Goal: Find specific page/section: Find specific page/section

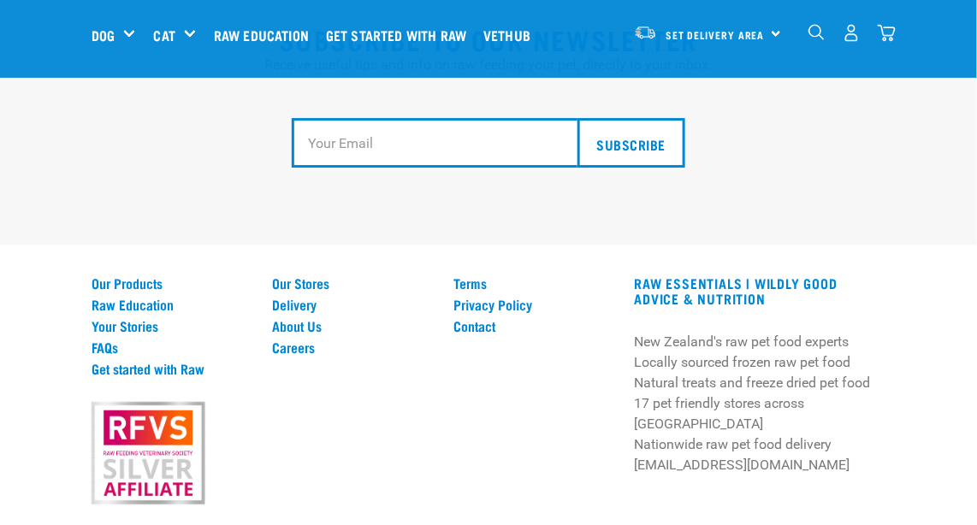
scroll to position [3182, 0]
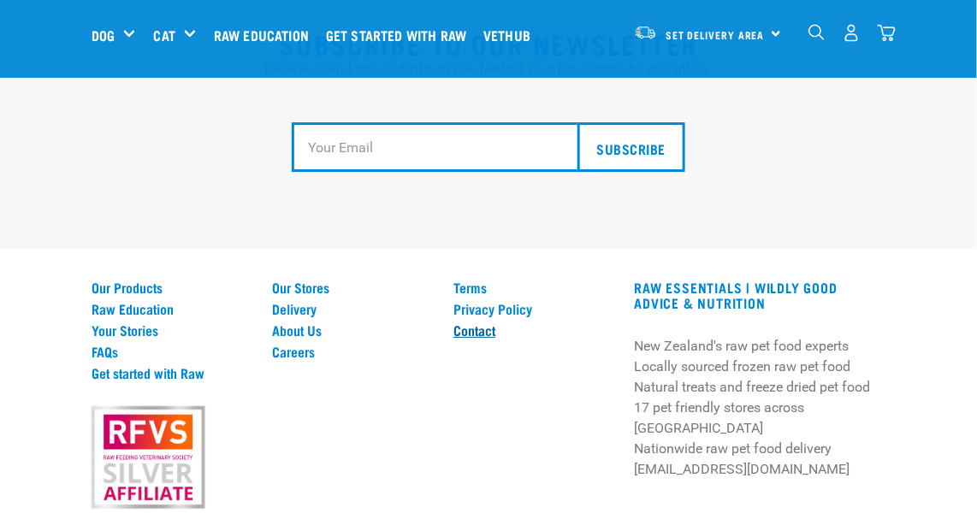
click at [467, 322] on link "Contact" at bounding box center [533, 329] width 161 height 15
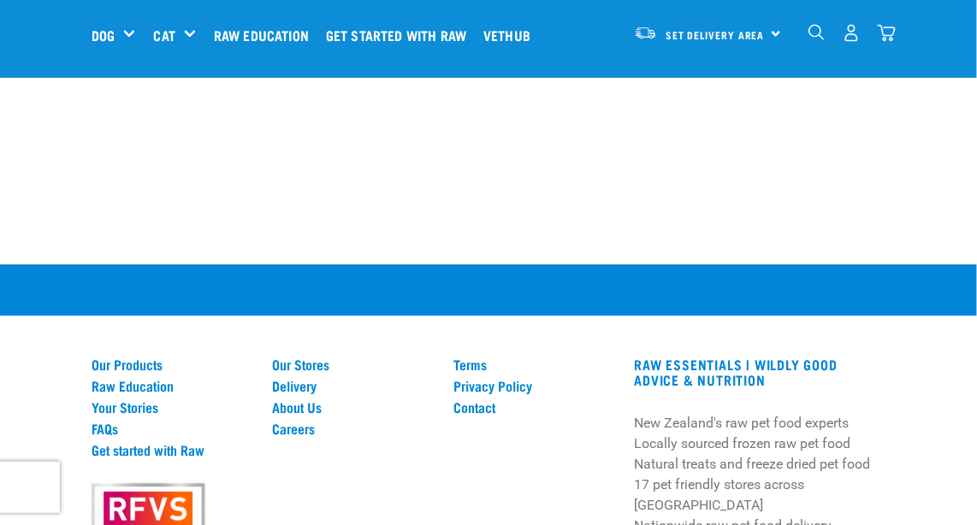
scroll to position [1166, 0]
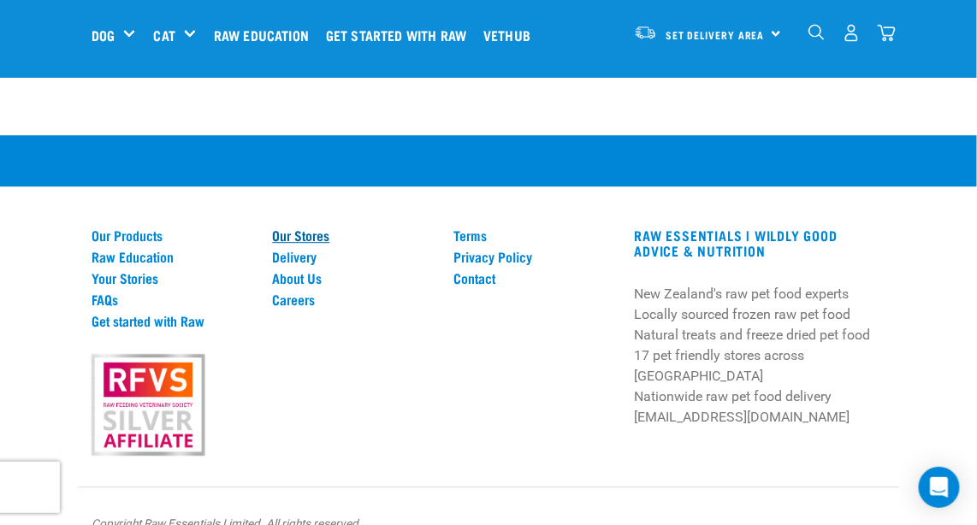
click at [308, 227] on link "Our Stores" at bounding box center [353, 234] width 161 height 15
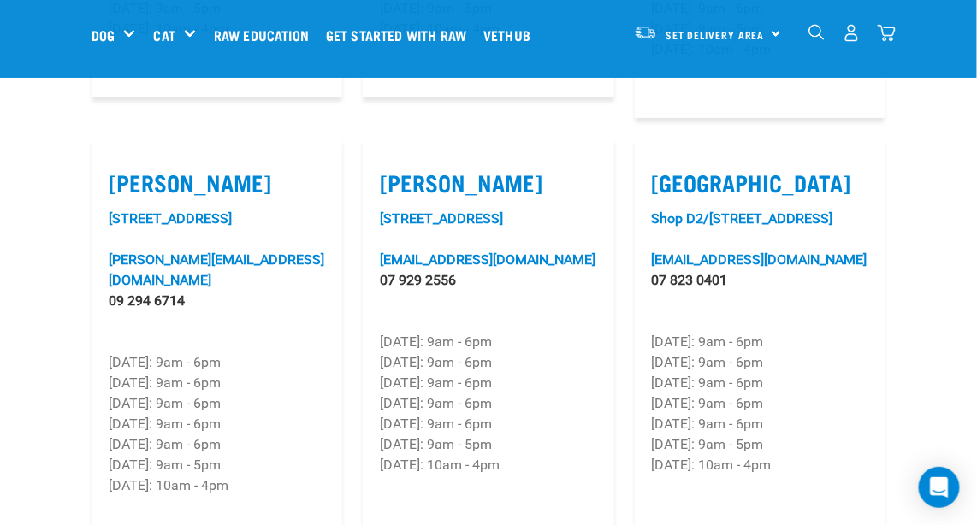
scroll to position [1856, 0]
